Goal: Information Seeking & Learning: Learn about a topic

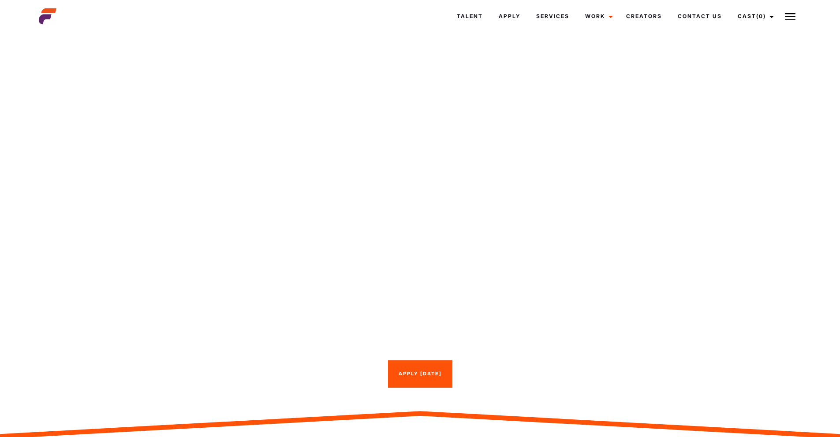
scroll to position [442, 0]
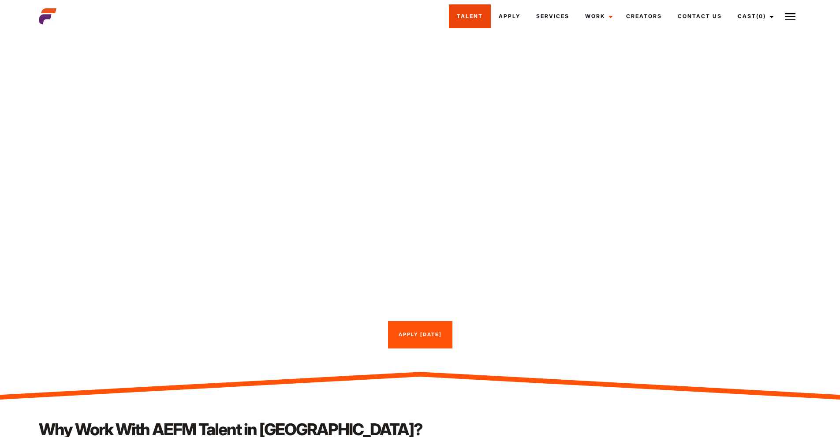
click at [474, 8] on link "Talent" at bounding box center [470, 16] width 42 height 24
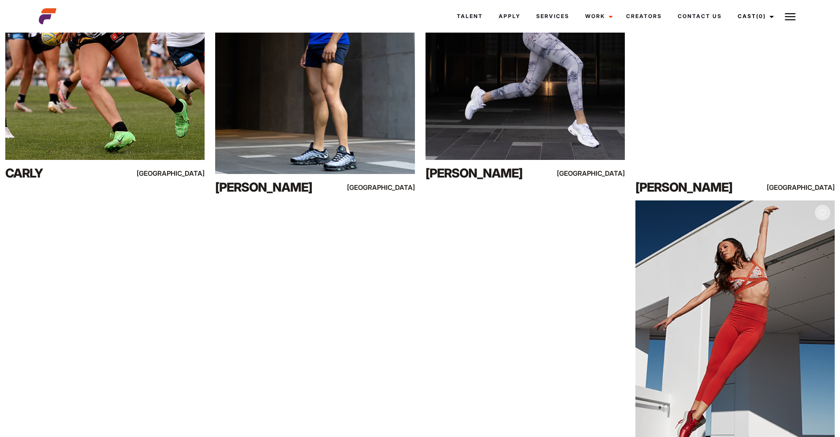
scroll to position [4465, 0]
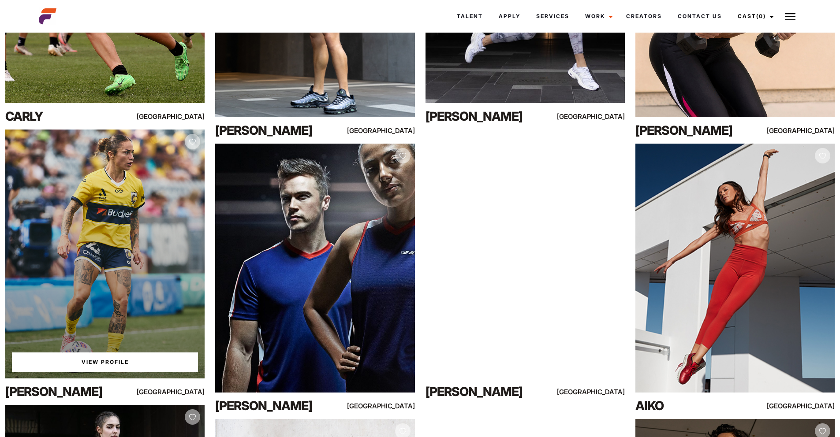
click at [89, 364] on link "View Profile" at bounding box center [105, 362] width 186 height 19
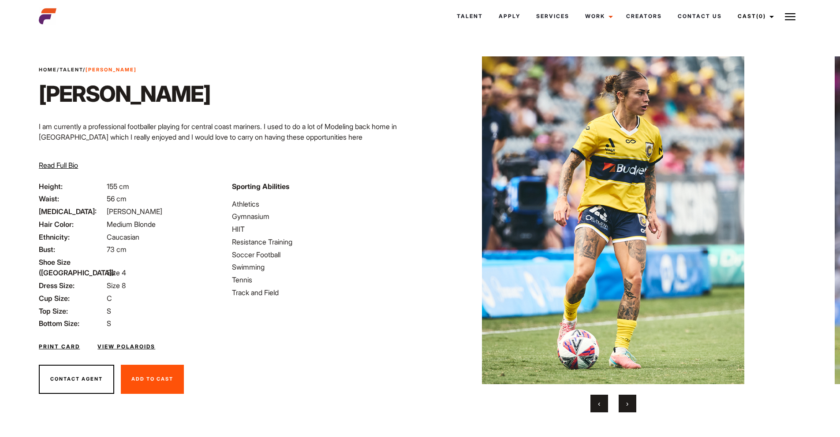
click at [628, 400] on button "›" at bounding box center [627, 404] width 18 height 18
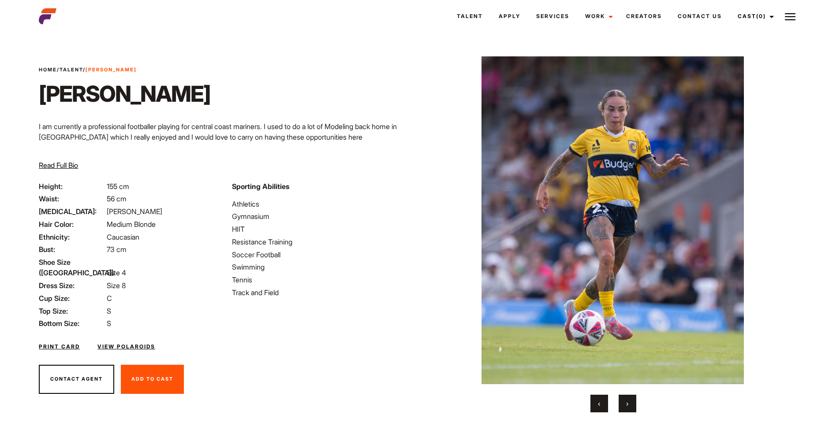
click at [628, 400] on button "›" at bounding box center [627, 404] width 18 height 18
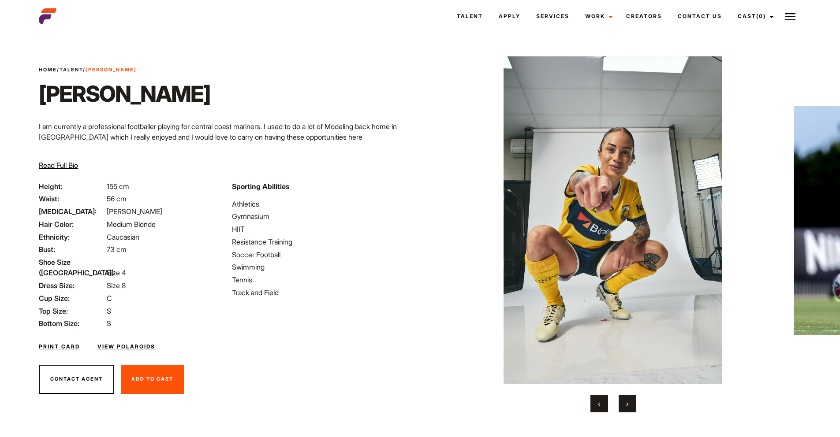
click at [628, 400] on button "›" at bounding box center [627, 404] width 18 height 18
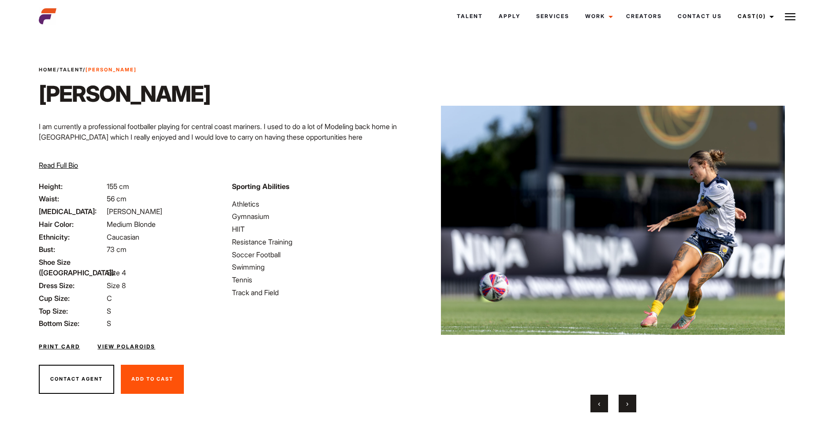
click at [628, 400] on button "›" at bounding box center [627, 404] width 18 height 18
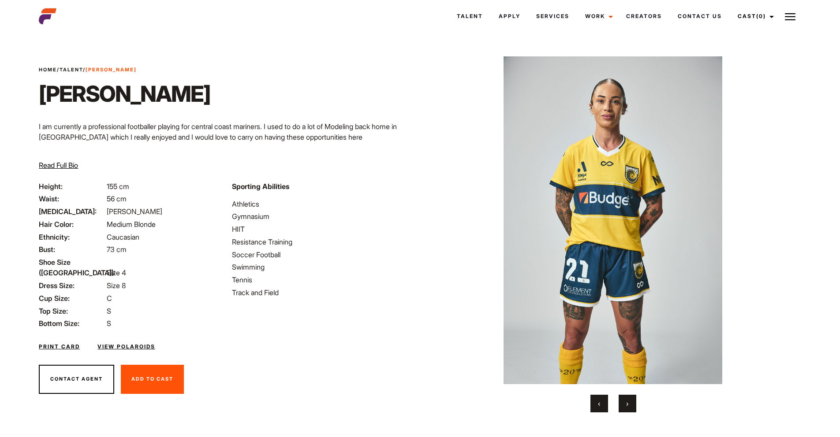
click at [628, 400] on button "›" at bounding box center [627, 404] width 18 height 18
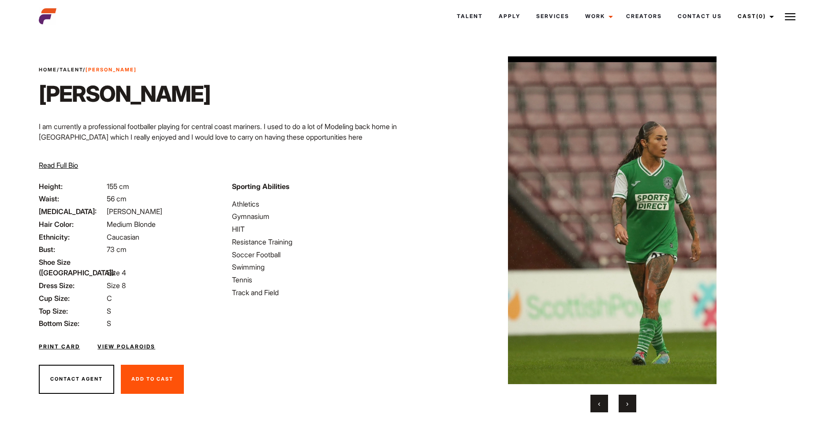
click at [628, 400] on button "›" at bounding box center [627, 404] width 18 height 18
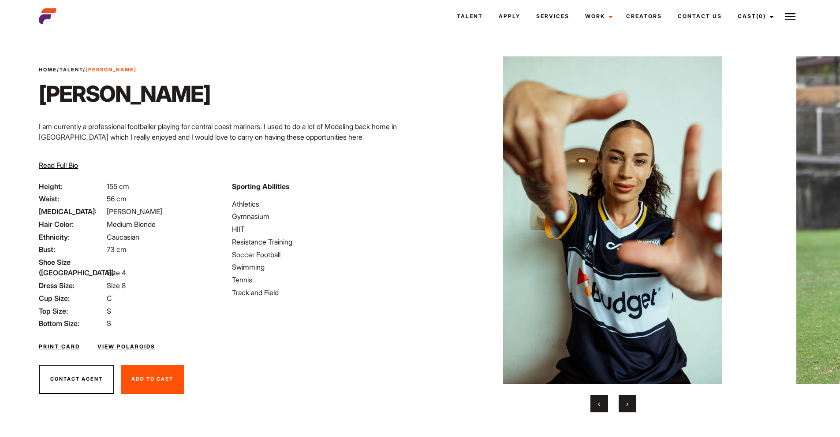
click at [628, 400] on button "›" at bounding box center [627, 404] width 18 height 18
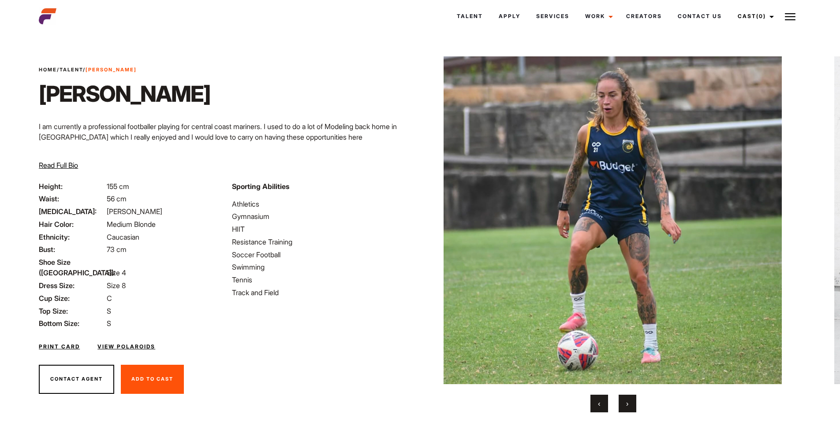
click at [628, 400] on button "›" at bounding box center [627, 404] width 18 height 18
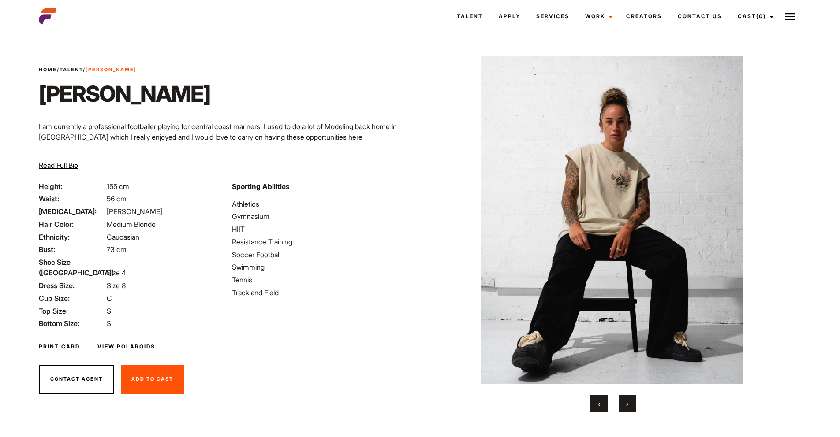
click at [628, 400] on button "›" at bounding box center [627, 404] width 18 height 18
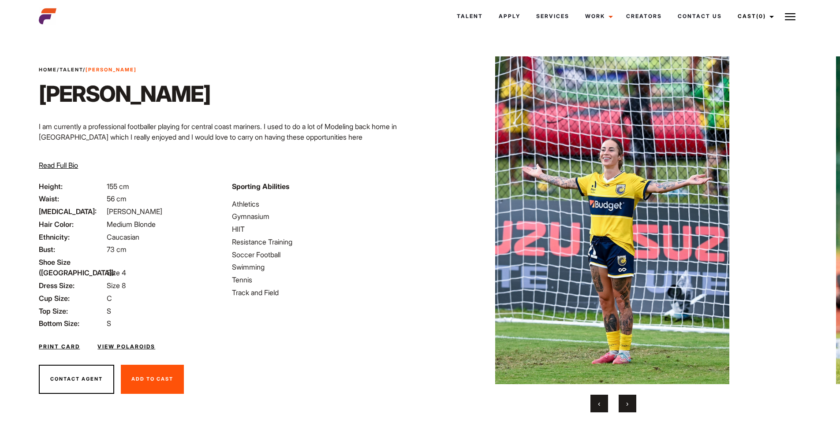
click at [628, 400] on button "›" at bounding box center [627, 404] width 18 height 18
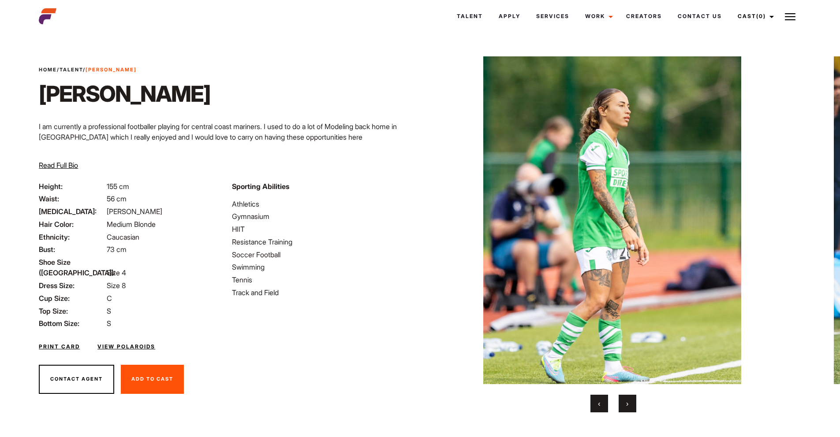
click at [599, 402] on span "‹" at bounding box center [599, 403] width 2 height 9
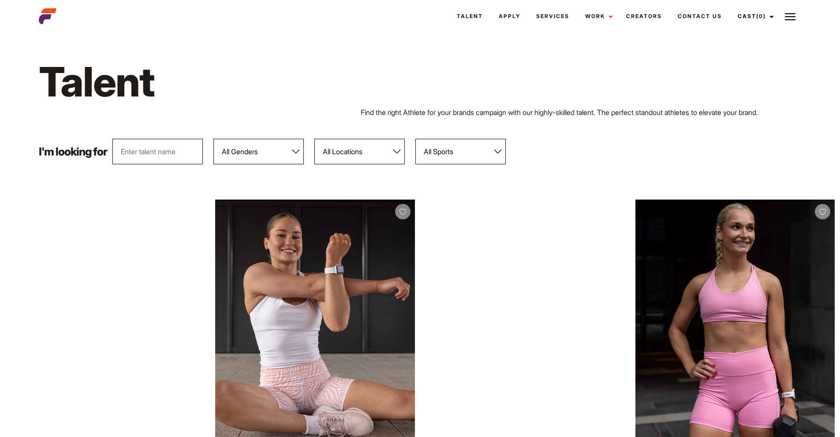
click at [348, 145] on select "All Locations Adelaide Brisbane Darwin Gold Coast Melbourne Perth Sunshine Coas…" at bounding box center [359, 152] width 90 height 26
select select "120"
click at [315, 139] on select "All Locations Adelaide Brisbane Darwin Gold Coast Melbourne Perth Sunshine Coas…" at bounding box center [359, 152] width 90 height 26
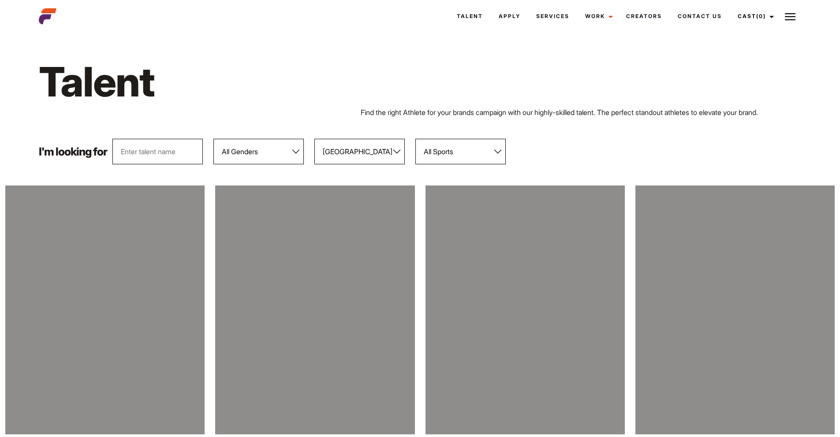
click at [562, 129] on div "Talent Find the right Athlete for your brands campaign with our highly-skilled …" at bounding box center [419, 87] width 773 height 104
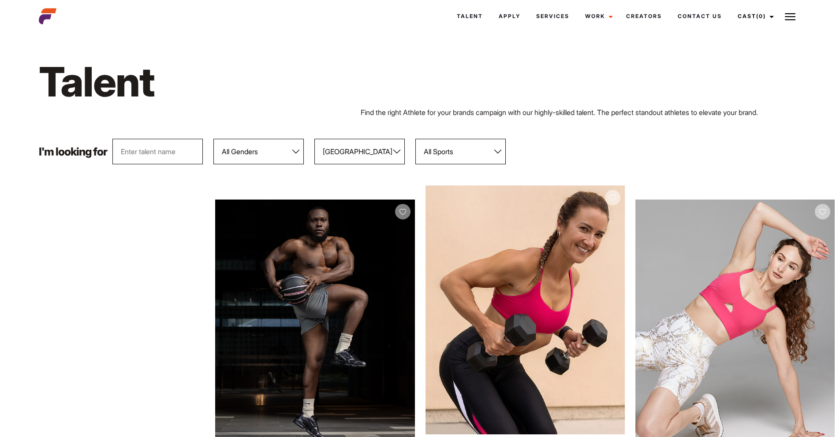
click at [272, 156] on select "All Genders Female Male" at bounding box center [258, 152] width 90 height 26
select select "104"
click at [214, 139] on select "All Genders Female Male" at bounding box center [258, 152] width 90 height 26
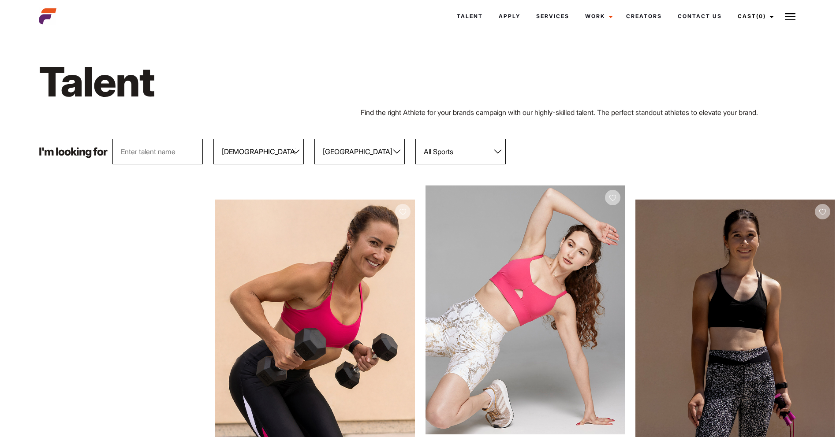
click at [544, 118] on div "Talent Find the right Athlete for your brands campaign with our highly-skilled …" at bounding box center [419, 87] width 773 height 104
